Goal: Check status

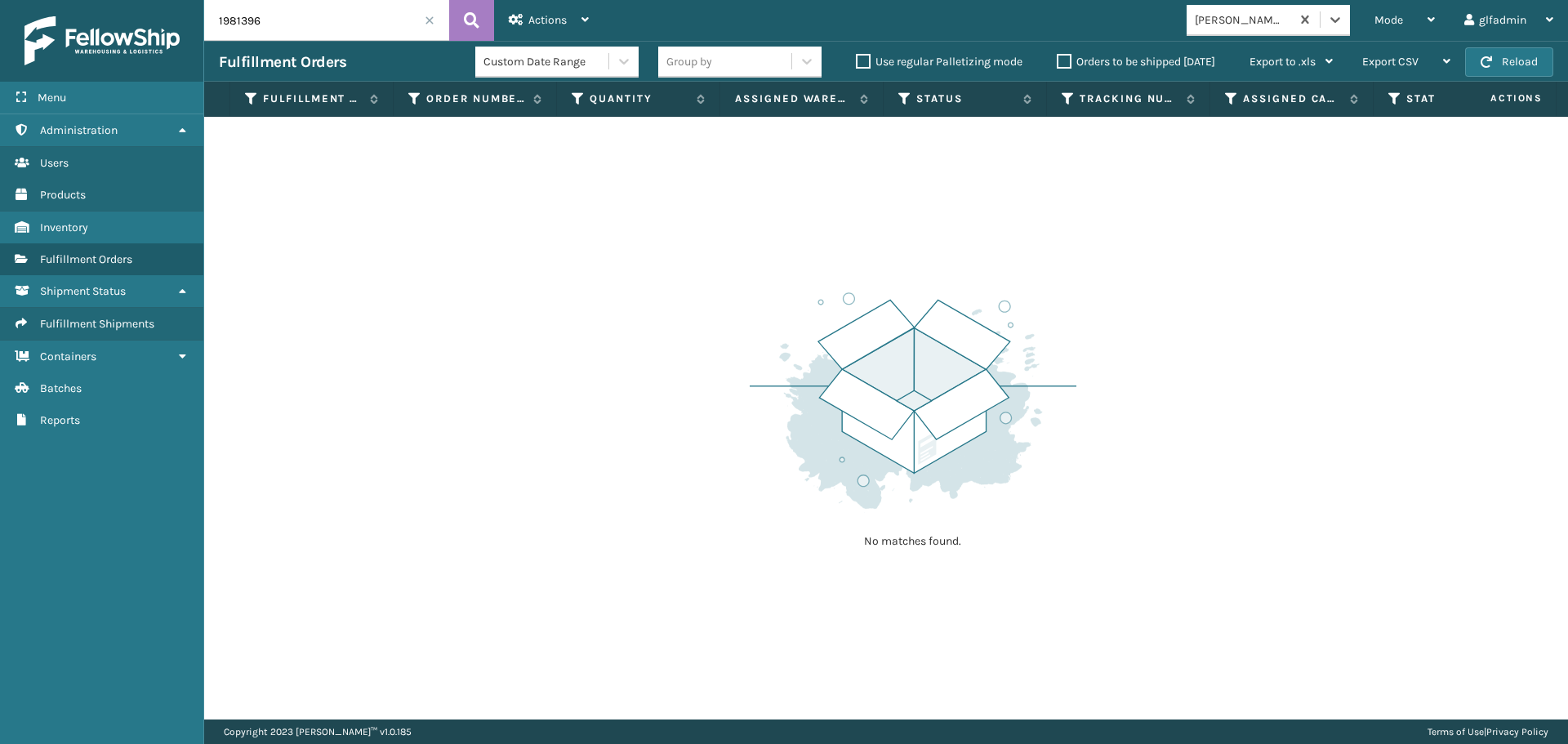
click at [421, 27] on input "1981396" at bounding box center [326, 20] width 245 height 41
click at [425, 18] on span at bounding box center [430, 21] width 10 height 10
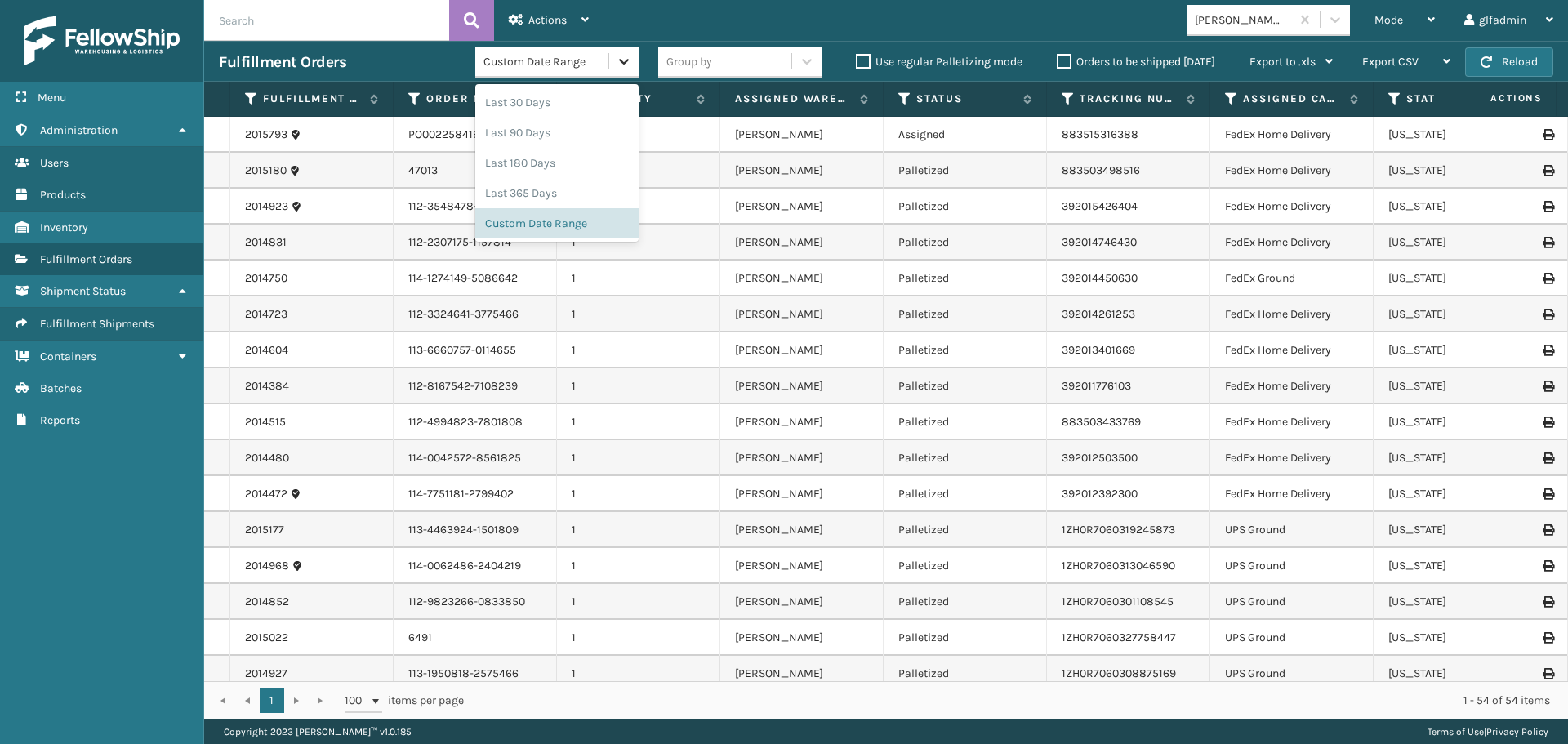
click at [611, 63] on div at bounding box center [623, 61] width 29 height 29
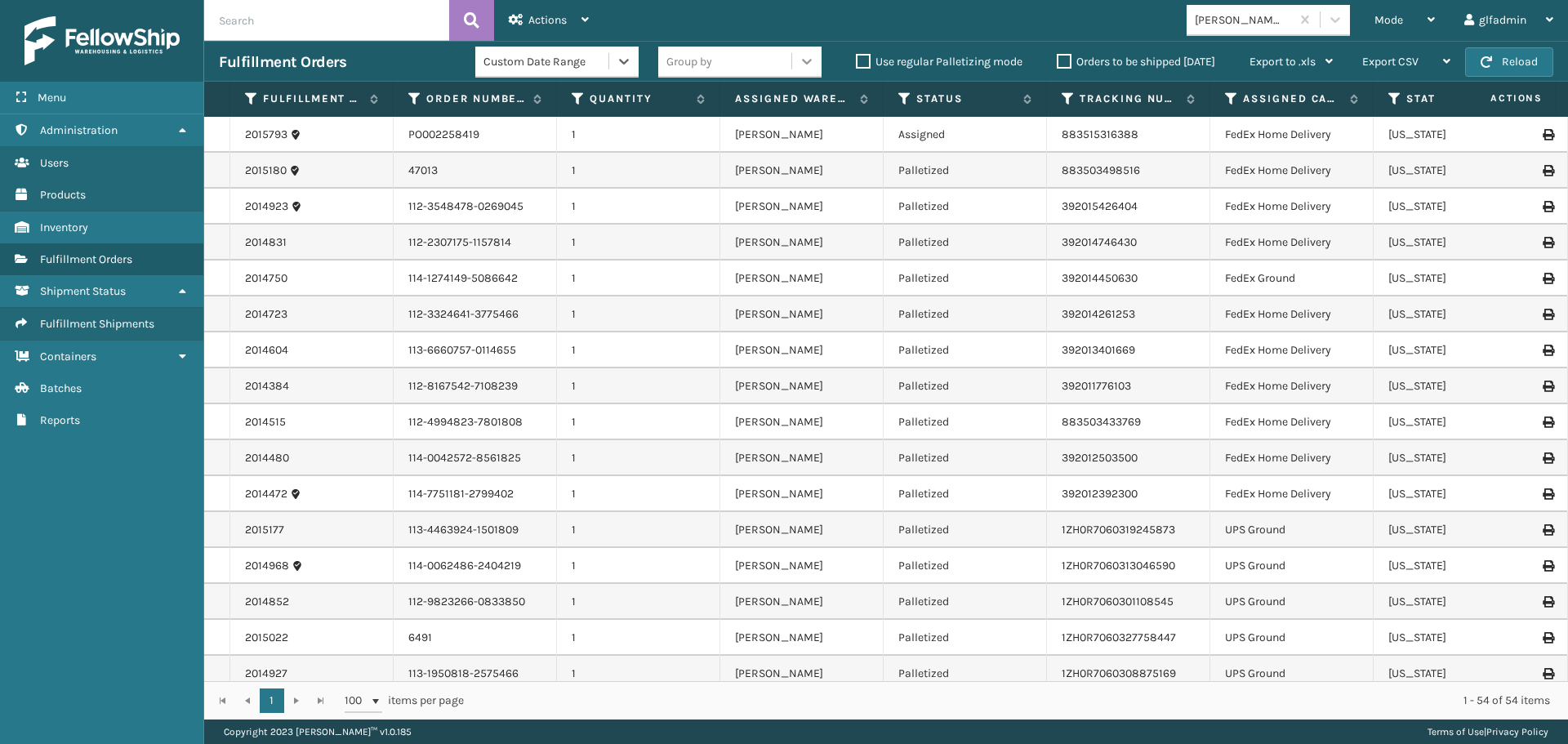
click at [807, 52] on div at bounding box center [805, 61] width 29 height 29
click at [1056, 61] on label "Orders to be shipped [DATE]" at bounding box center [1135, 62] width 158 height 14
click at [1056, 61] on input "Orders to be shipped [DATE]" at bounding box center [1056, 57] width 1 height 11
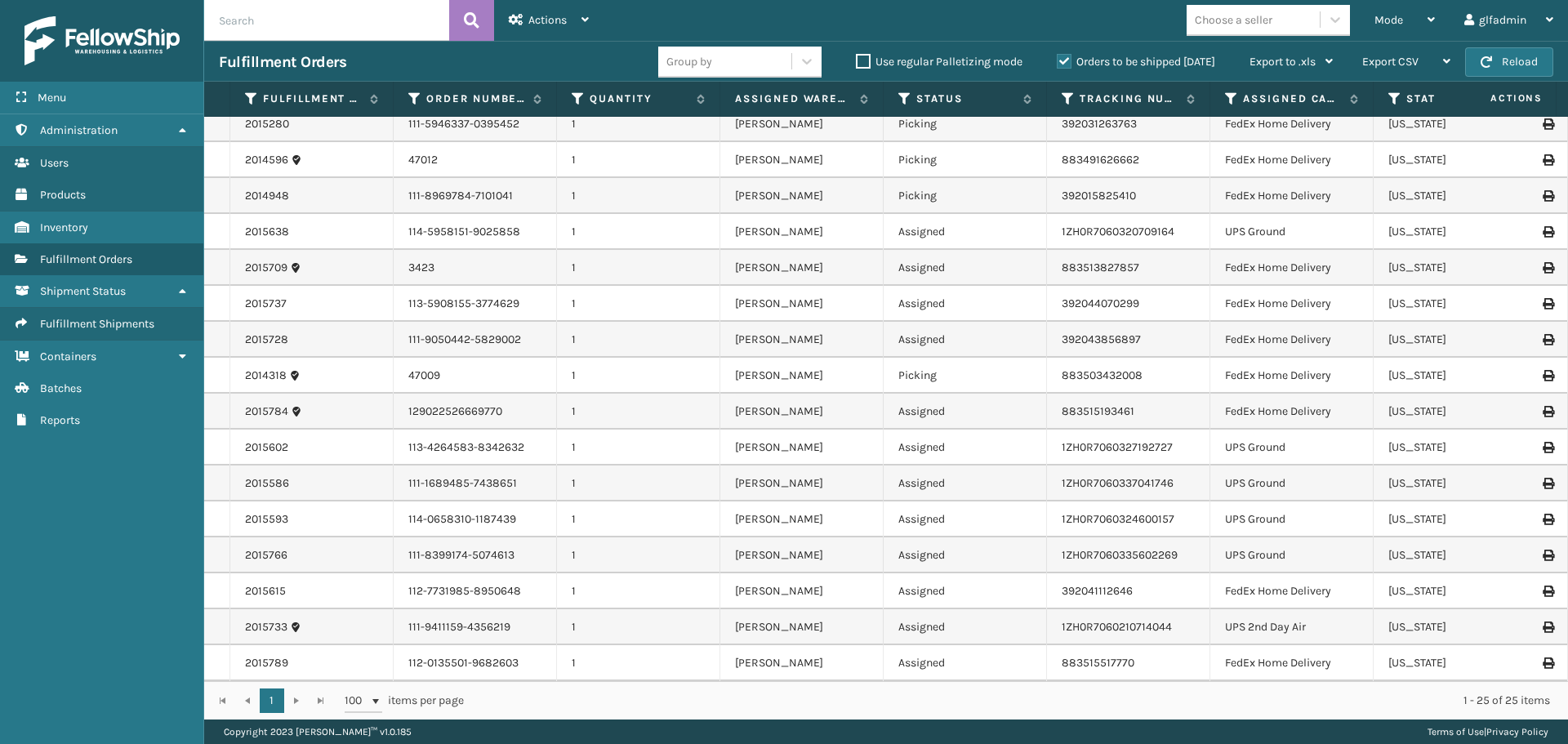
scroll to position [346, 0]
click at [1022, 96] on icon at bounding box center [1024, 99] width 13 height 10
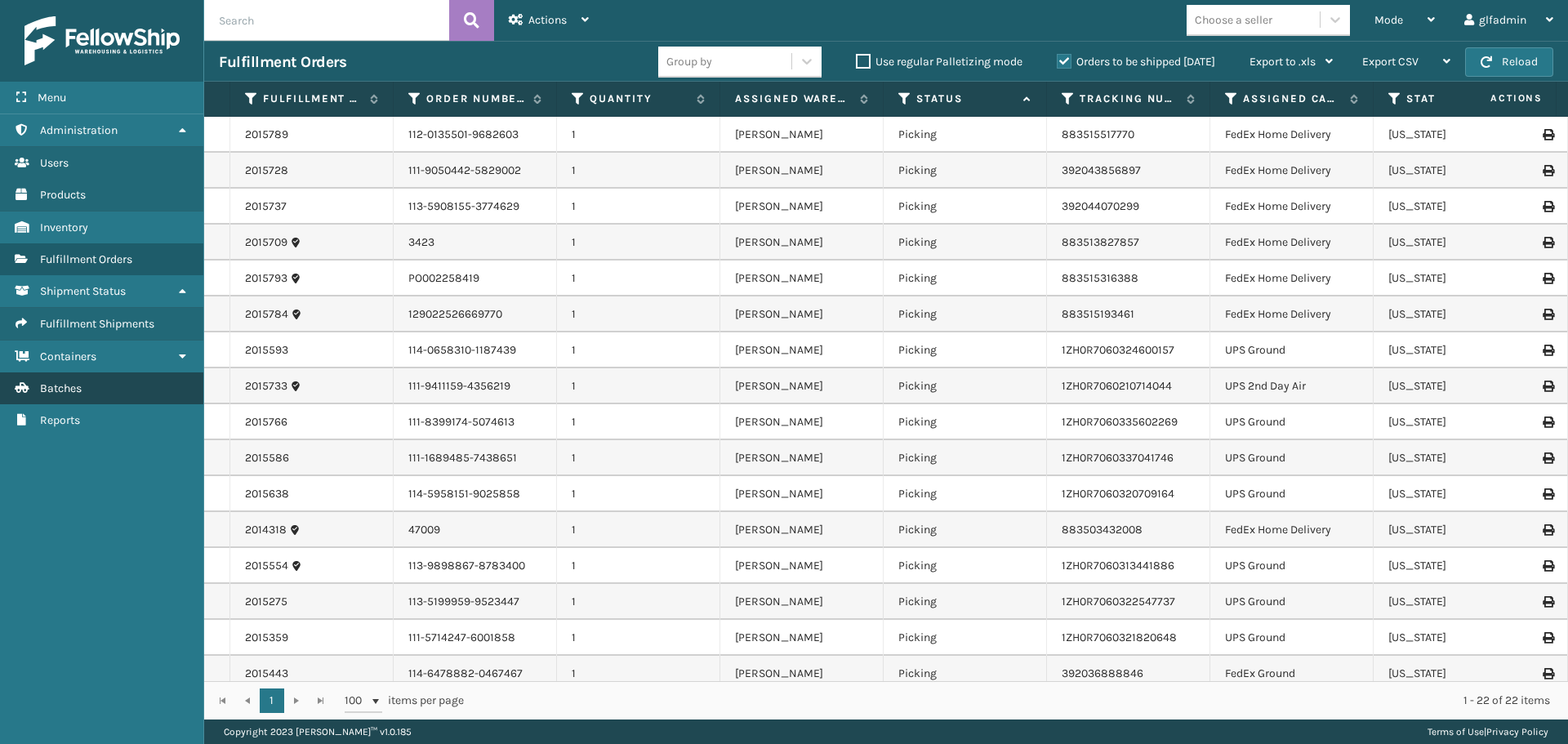
click at [71, 380] on link "Batches" at bounding box center [101, 389] width 203 height 32
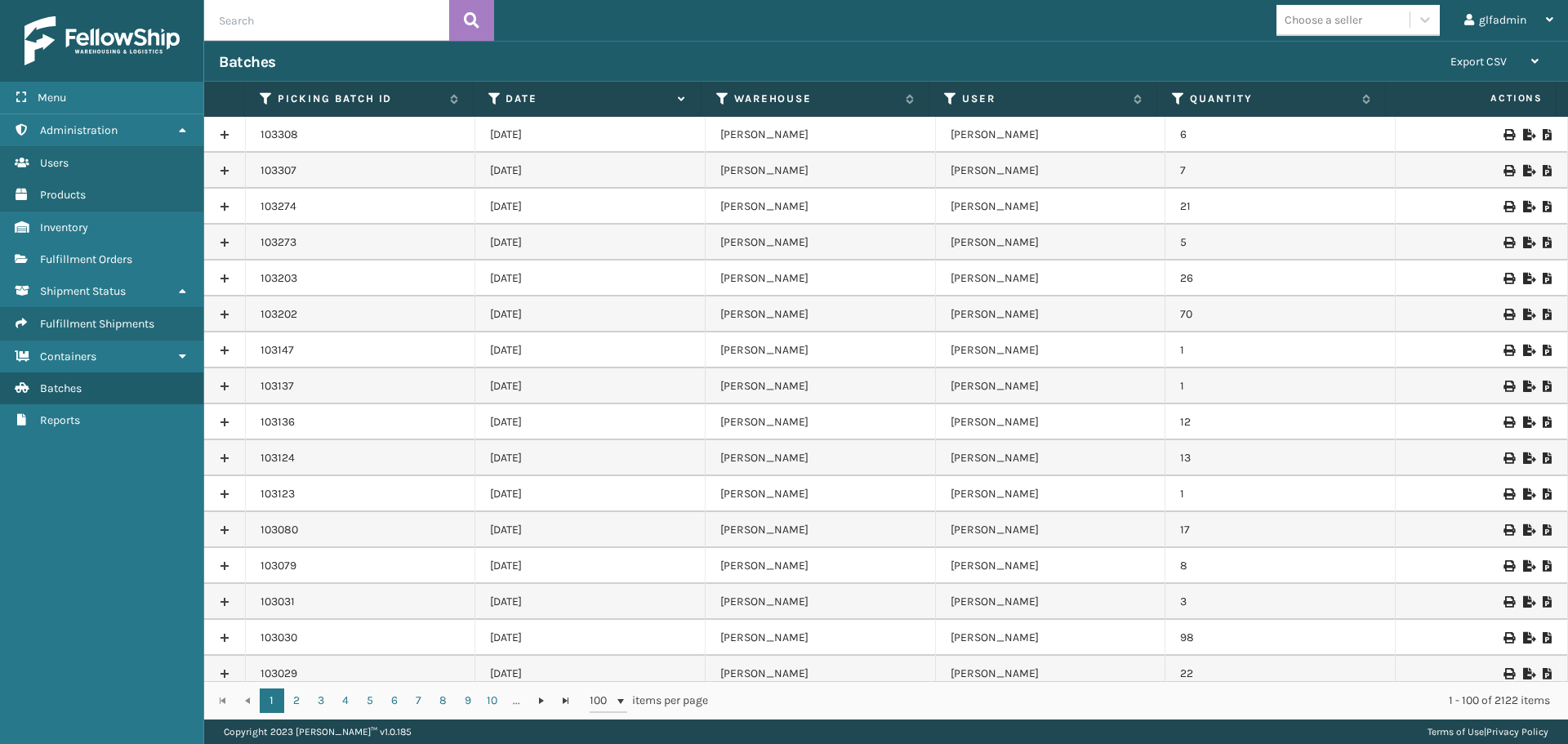
click at [1523, 174] on icon at bounding box center [1528, 170] width 10 height 11
click at [1509, 132] on div at bounding box center [1481, 134] width 142 height 11
click at [1523, 130] on icon at bounding box center [1528, 134] width 10 height 11
